Goal: Obtain resource: Obtain resource

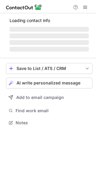
scroll to position [122, 96]
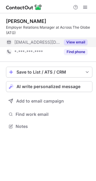
click at [79, 44] on button "View email" at bounding box center [76, 42] width 24 height 6
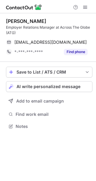
scroll to position [122, 96]
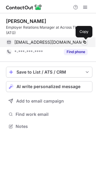
click at [84, 43] on span at bounding box center [84, 42] width 5 height 5
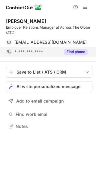
click at [83, 50] on button "Find phone" at bounding box center [76, 52] width 24 height 6
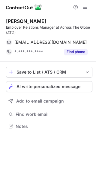
scroll to position [122, 96]
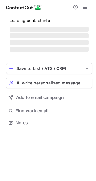
scroll to position [131, 96]
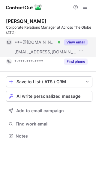
click at [75, 44] on button "View email" at bounding box center [76, 42] width 24 height 6
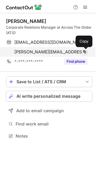
click at [83, 51] on span at bounding box center [84, 51] width 5 height 5
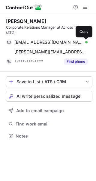
scroll to position [131, 96]
click at [85, 42] on span at bounding box center [84, 42] width 5 height 5
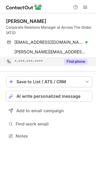
click at [72, 63] on button "Find phone" at bounding box center [76, 61] width 24 height 6
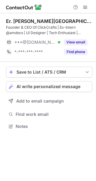
scroll to position [122, 96]
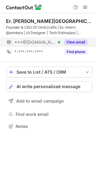
click at [80, 43] on button "View email" at bounding box center [76, 42] width 24 height 6
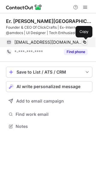
click at [83, 42] on span at bounding box center [84, 42] width 5 height 5
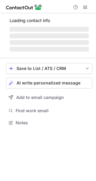
scroll to position [3, 3]
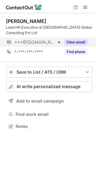
click at [78, 42] on button "View email" at bounding box center [76, 42] width 24 height 6
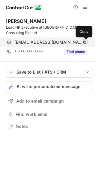
click at [84, 42] on span at bounding box center [84, 42] width 5 height 5
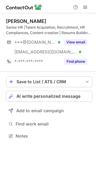
scroll to position [131, 96]
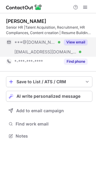
click at [82, 40] on button "View email" at bounding box center [76, 42] width 24 height 6
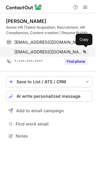
scroll to position [131, 96]
click at [85, 51] on span at bounding box center [84, 51] width 5 height 5
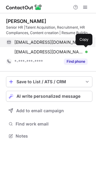
scroll to position [131, 96]
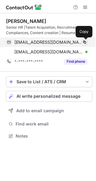
click at [83, 41] on span at bounding box center [84, 42] width 5 height 5
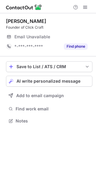
scroll to position [3, 3]
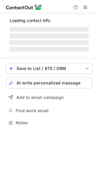
scroll to position [122, 96]
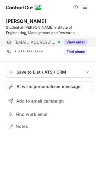
click at [68, 41] on button "View email" at bounding box center [76, 42] width 24 height 6
